Goal: Task Accomplishment & Management: Use online tool/utility

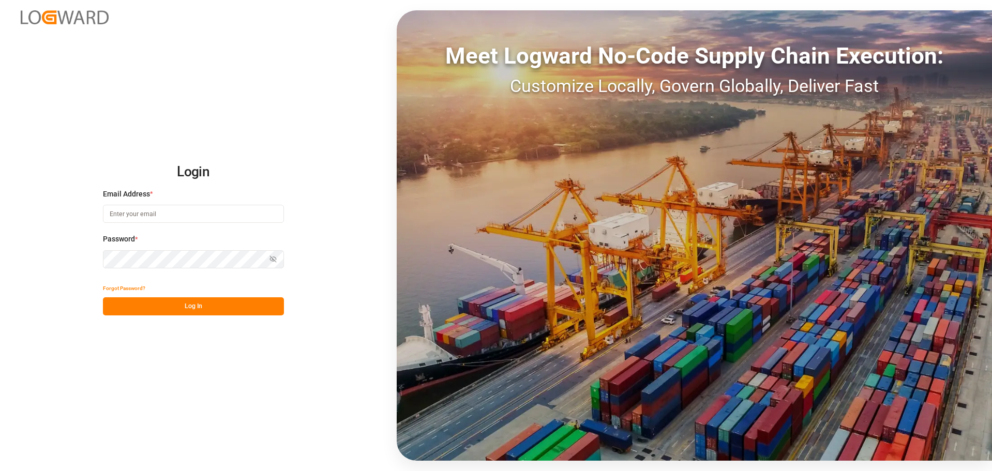
type input "[EMAIL_ADDRESS][DOMAIN_NAME]"
click at [243, 309] on button "Log In" at bounding box center [193, 306] width 181 height 18
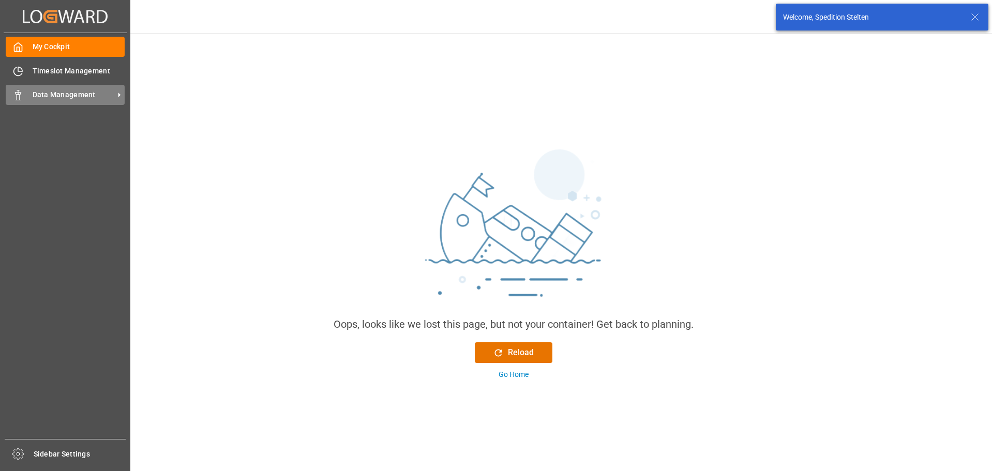
click at [28, 103] on div "Data Management Data Management" at bounding box center [65, 95] width 119 height 20
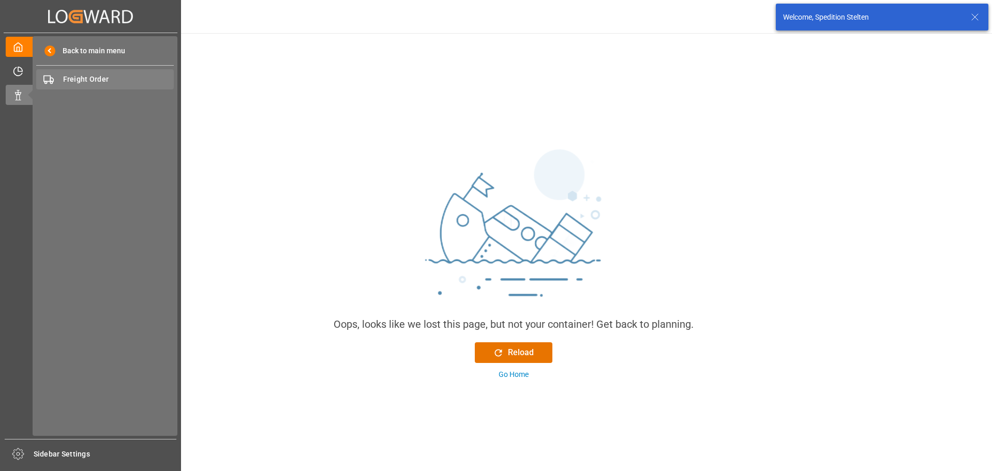
click at [67, 79] on span "Freight Order" at bounding box center [118, 79] width 111 height 11
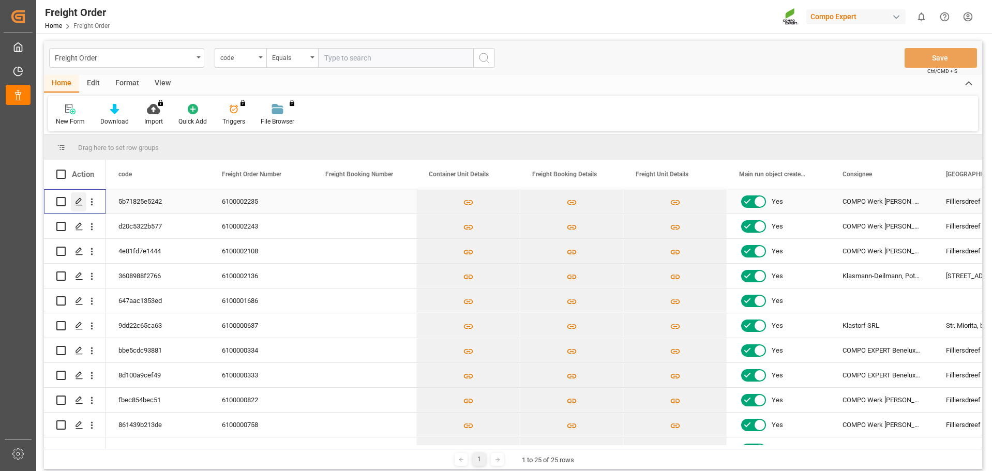
click at [77, 197] on icon "Press SPACE to select this row." at bounding box center [79, 201] width 8 height 8
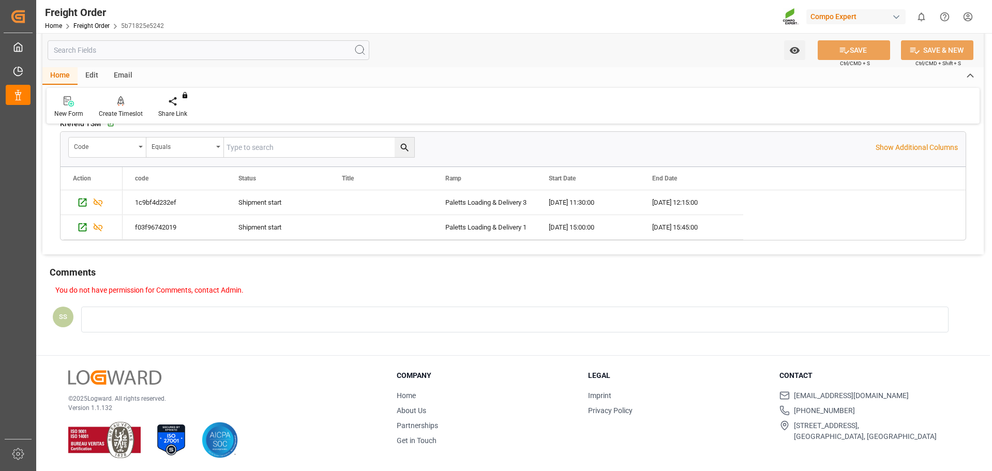
scroll to position [528, 0]
